Goal: Transaction & Acquisition: Subscribe to service/newsletter

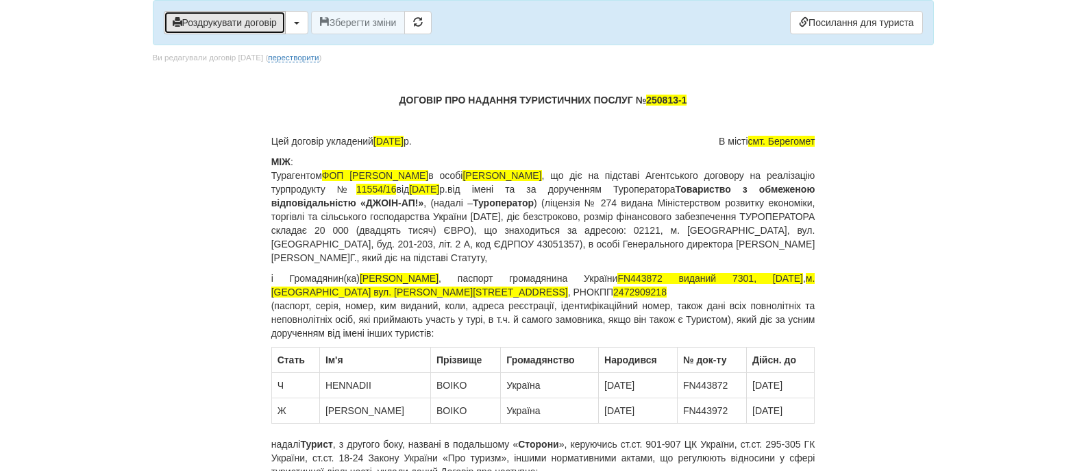
click at [224, 21] on button "Роздрукувати договір" at bounding box center [225, 22] width 122 height 23
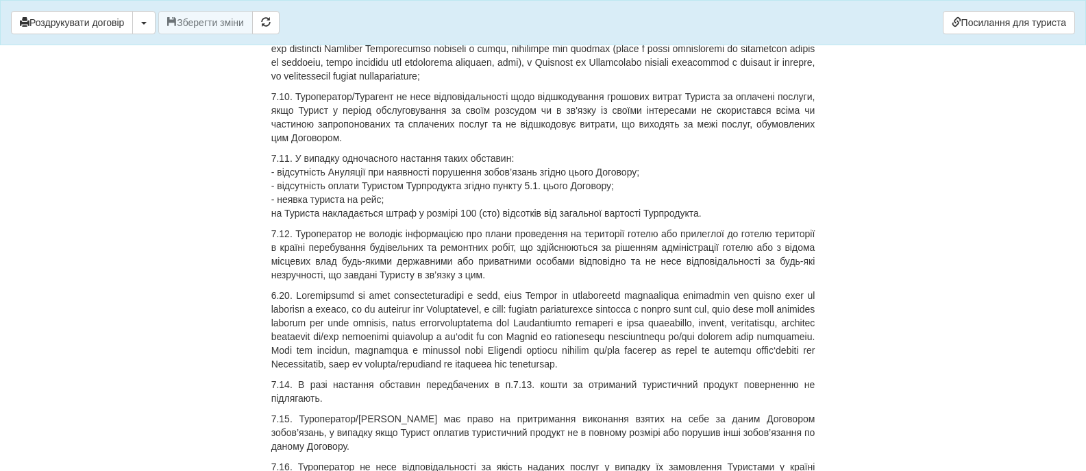
scroll to position [6374, 0]
click at [100, 24] on button "Роздрукувати договір" at bounding box center [72, 22] width 122 height 23
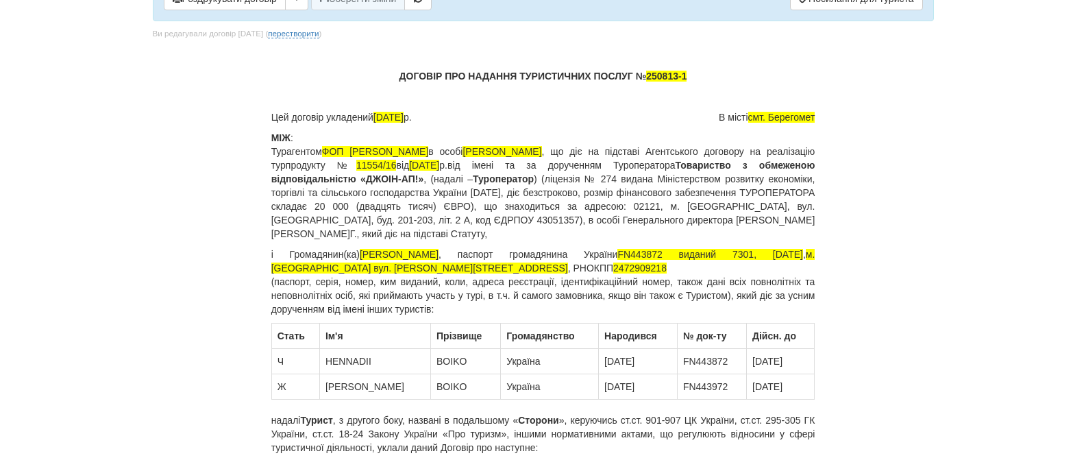
scroll to position [0, 0]
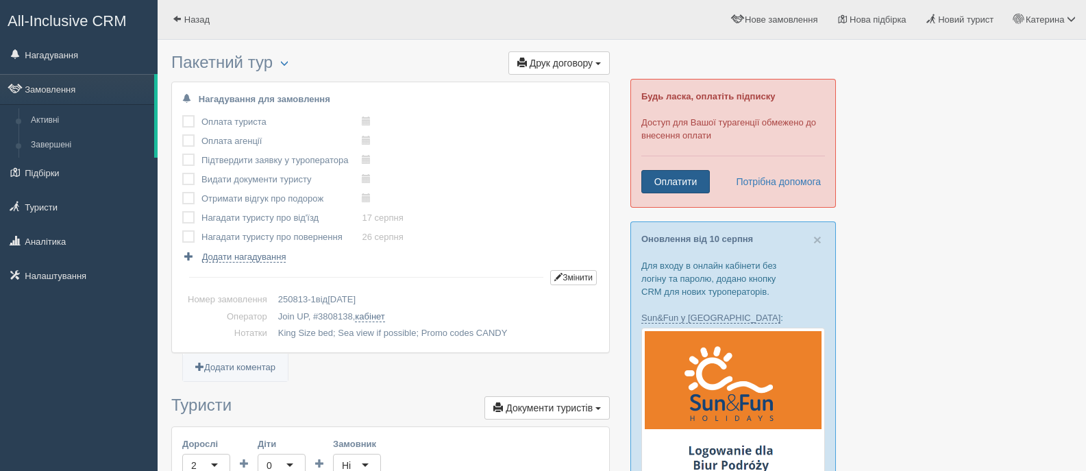
click at [661, 188] on link "Оплатити" at bounding box center [676, 181] width 69 height 23
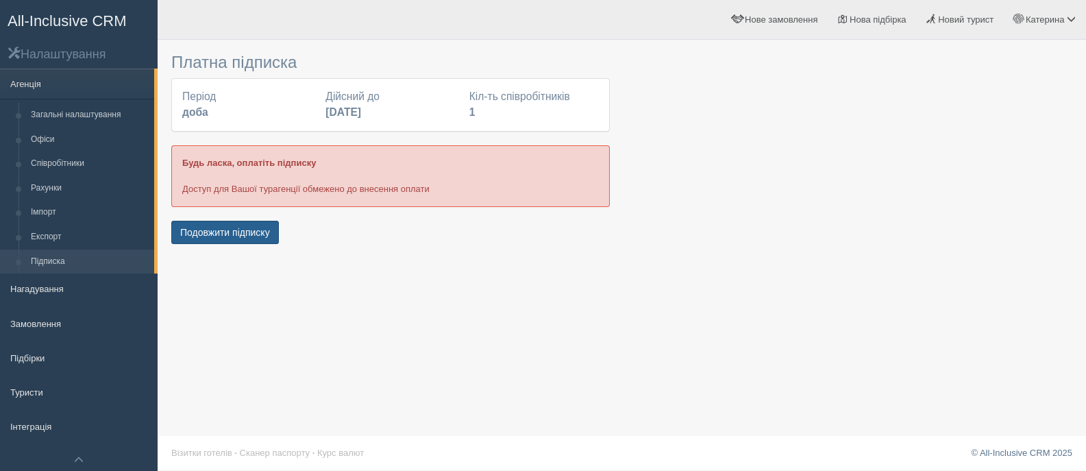
click at [235, 232] on button "Подовжити підписку" at bounding box center [225, 232] width 108 height 23
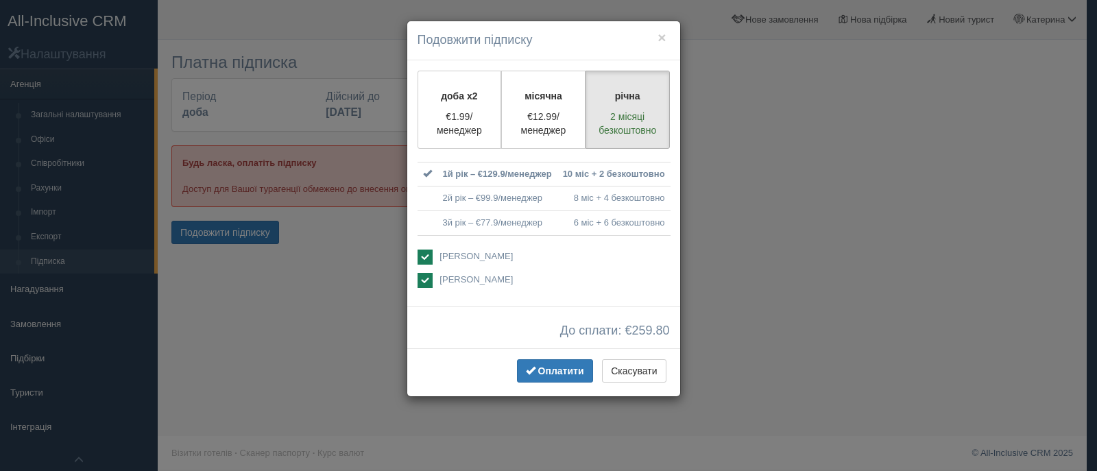
click at [423, 255] on ins at bounding box center [424, 256] width 15 height 15
checkbox input "false"
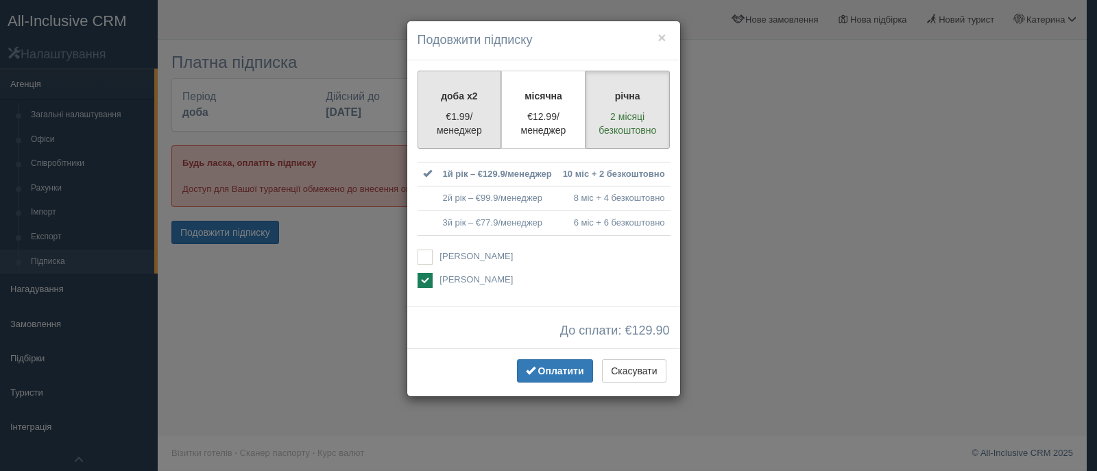
click at [456, 112] on p "€1.99/менеджер" at bounding box center [459, 123] width 66 height 27
radio input "true"
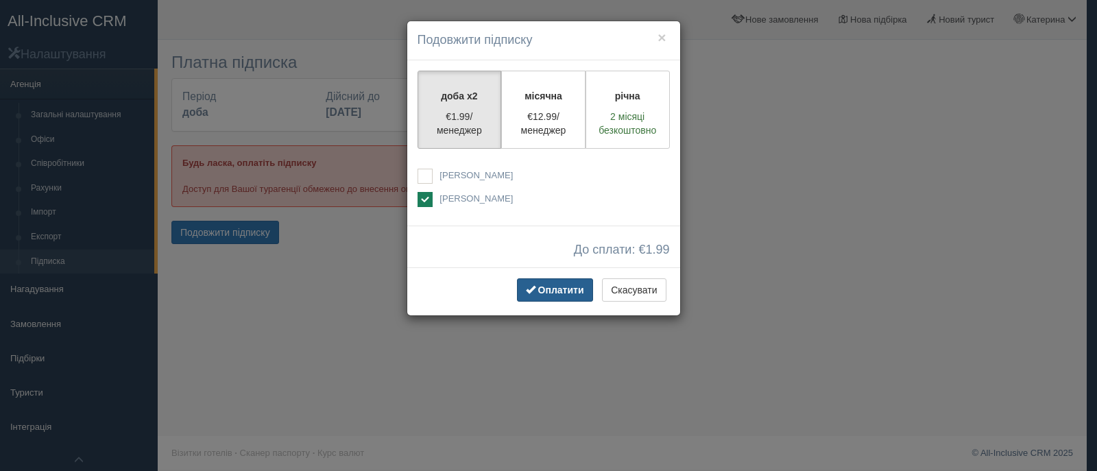
click at [574, 298] on button "Оплатити" at bounding box center [555, 289] width 76 height 23
